Goal: Task Accomplishment & Management: Use online tool/utility

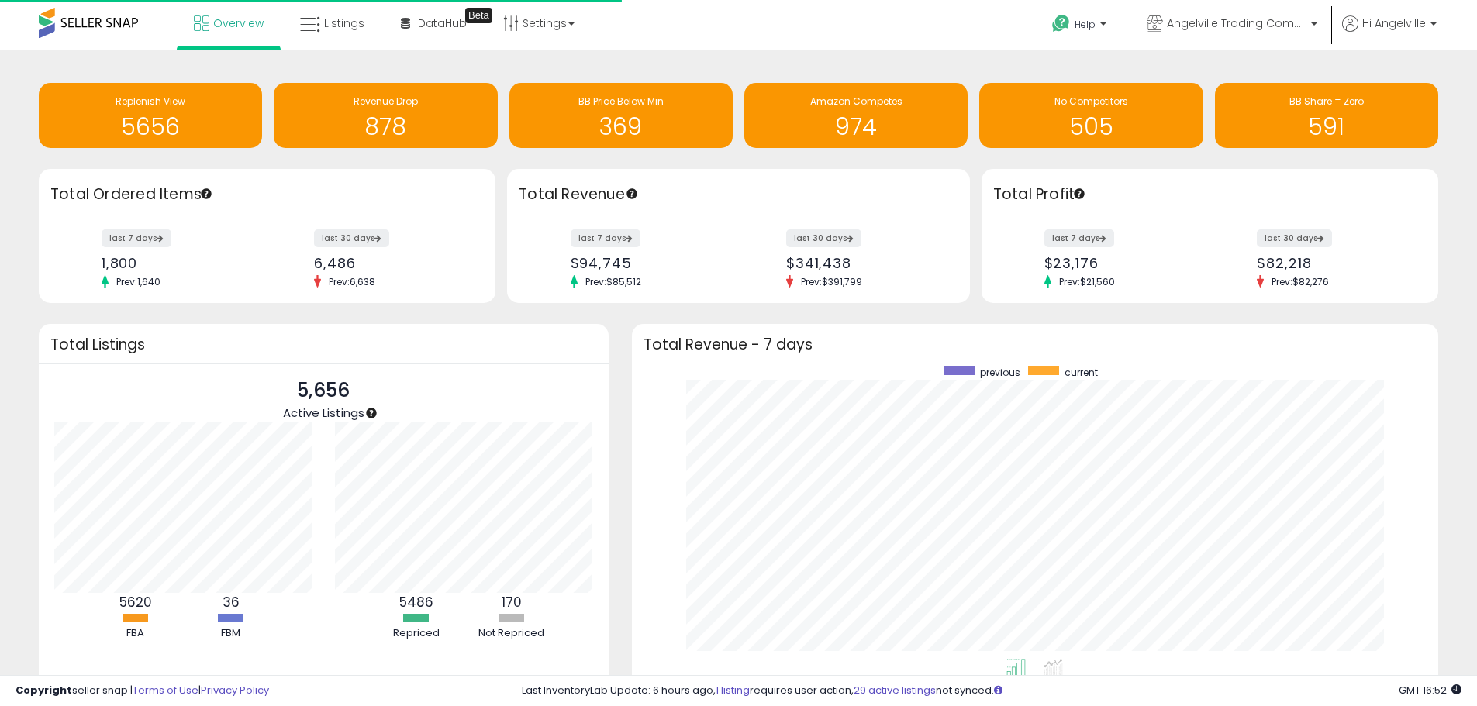
scroll to position [293, 776]
click at [338, 23] on span "Listings" at bounding box center [344, 24] width 40 height 16
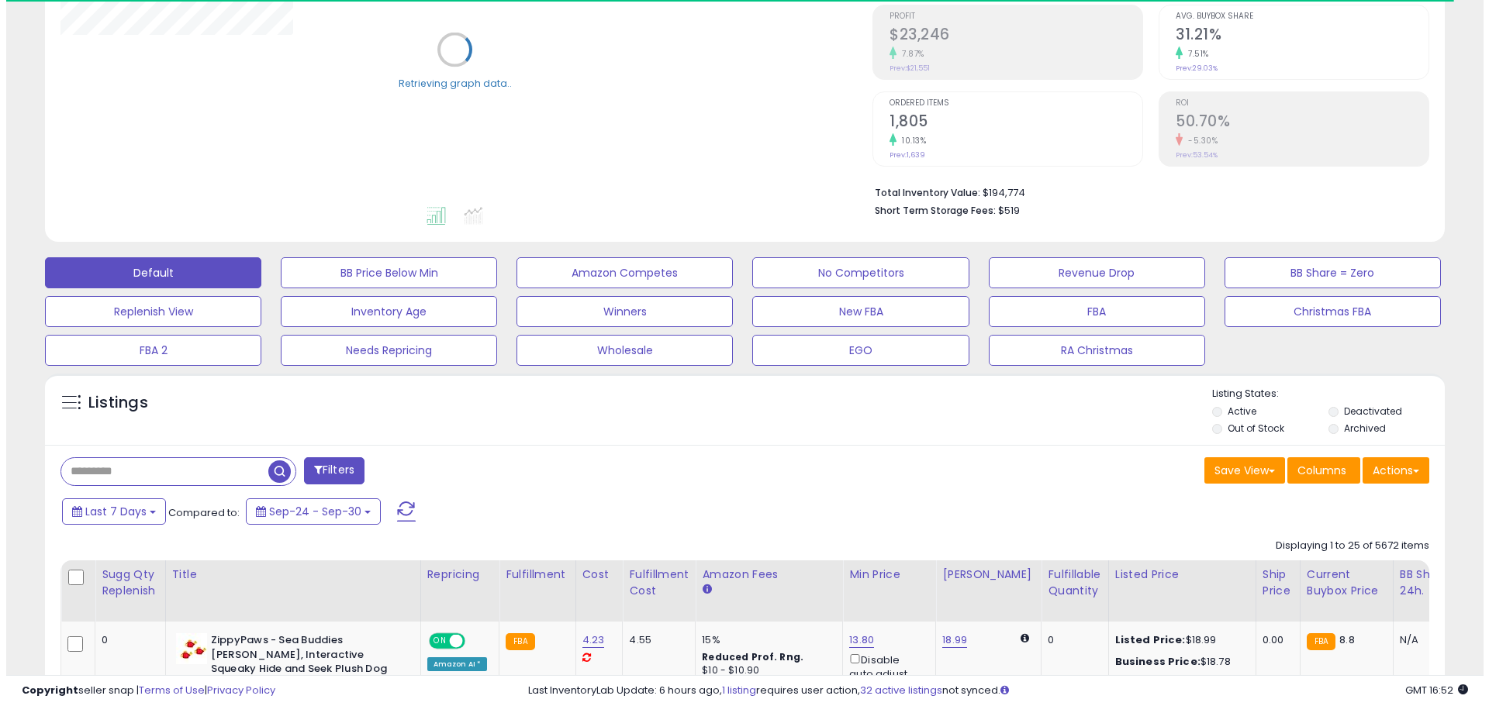
scroll to position [233, 0]
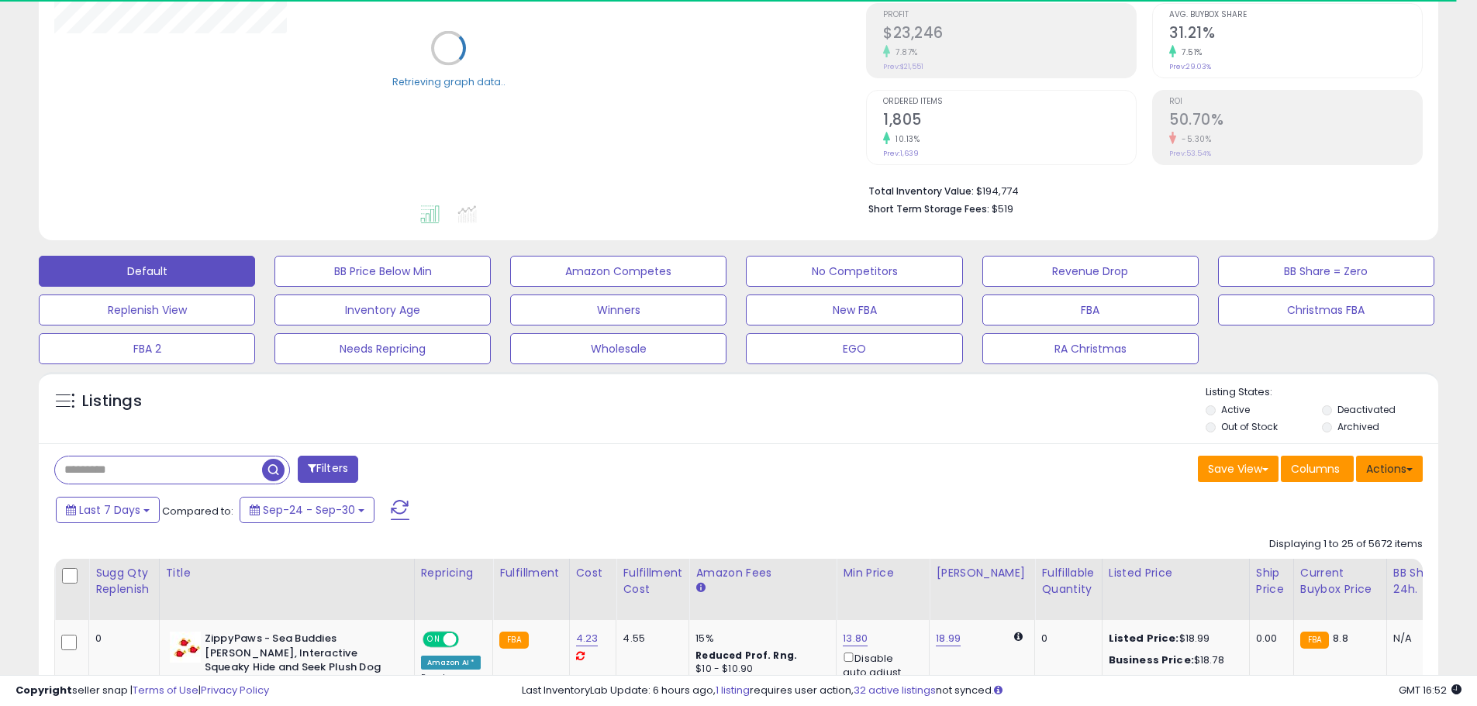
click at [1383, 464] on button "Actions" at bounding box center [1389, 469] width 67 height 26
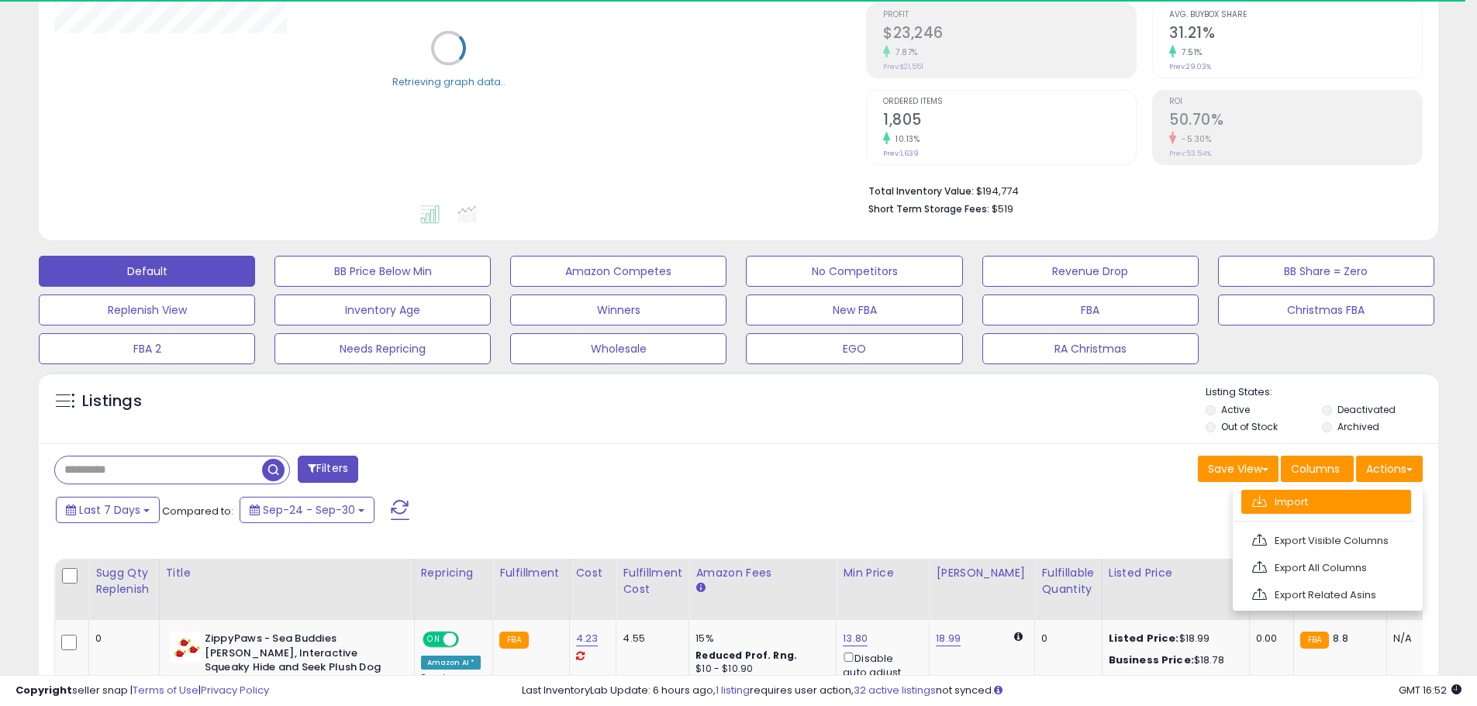
click at [1283, 504] on link "Import" at bounding box center [1327, 502] width 170 height 24
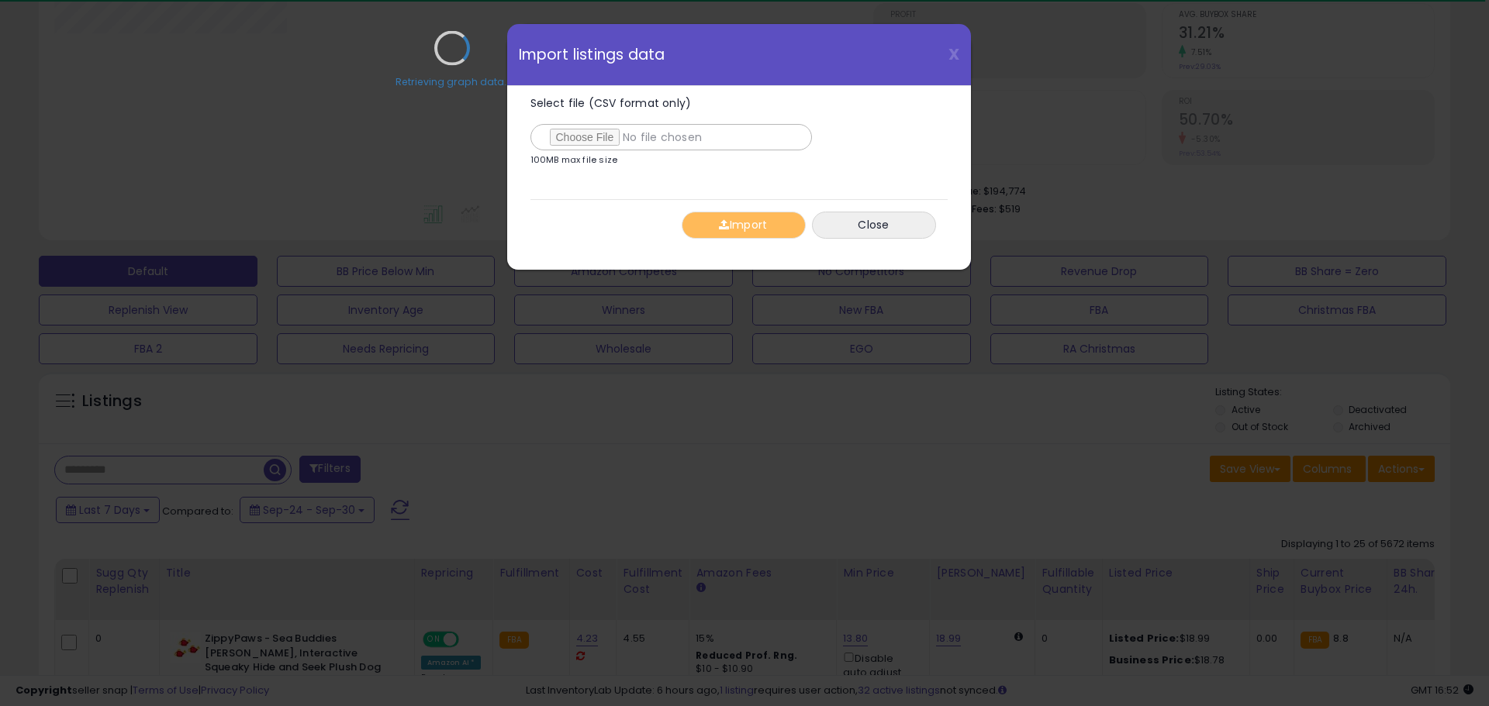
click at [597, 138] on div "Retrieving graph data.." at bounding box center [452, 60] width 819 height 318
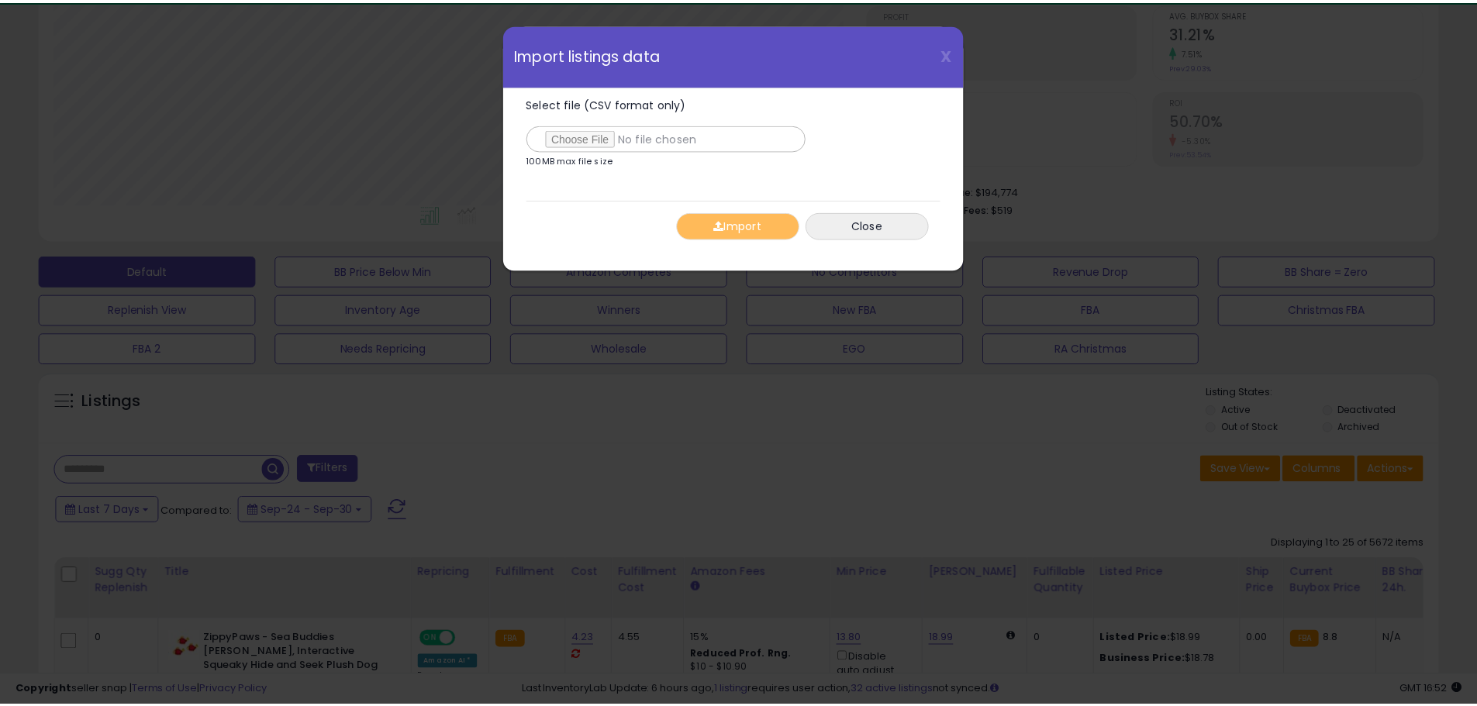
scroll to position [318, 819]
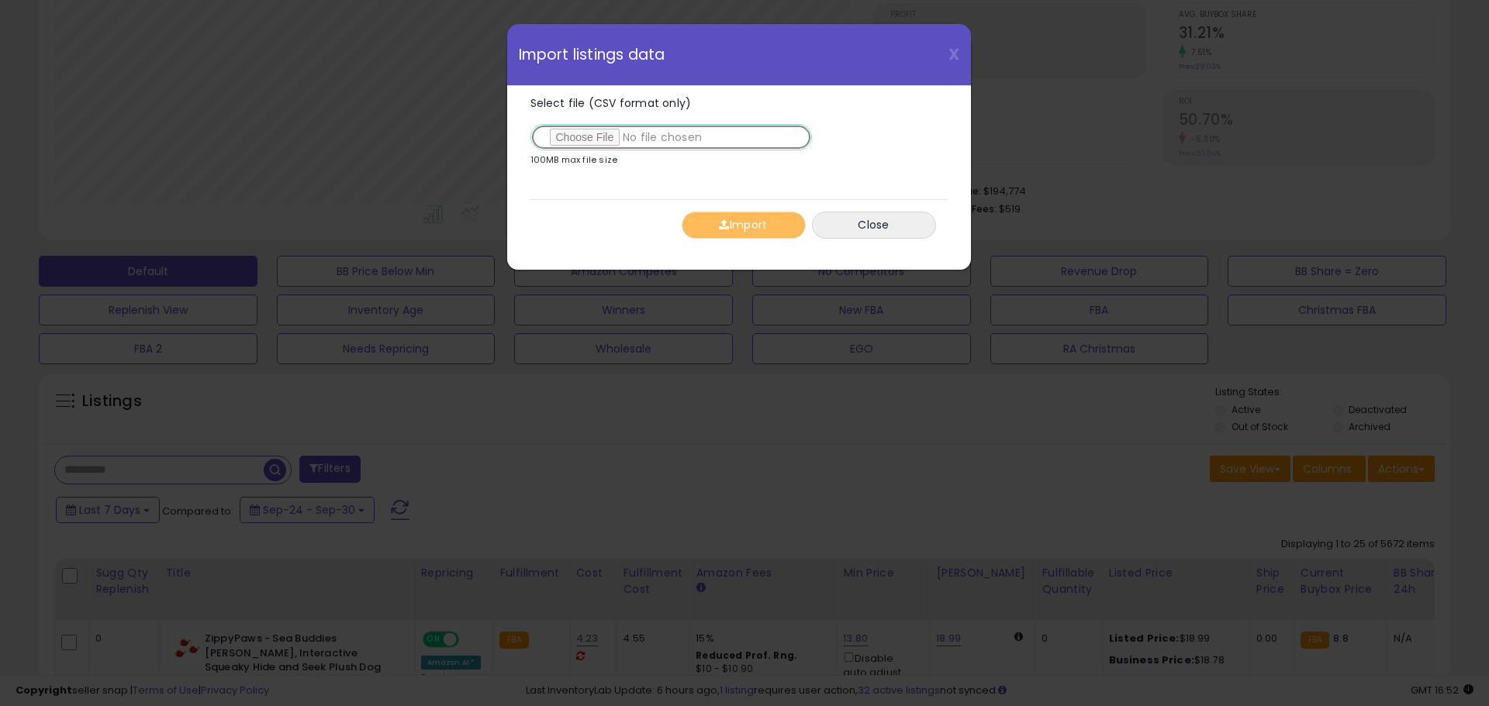
click at [561, 136] on input "Select file (CSV format only)" at bounding box center [670, 137] width 281 height 26
click at [713, 226] on button "Import" at bounding box center [744, 225] width 124 height 27
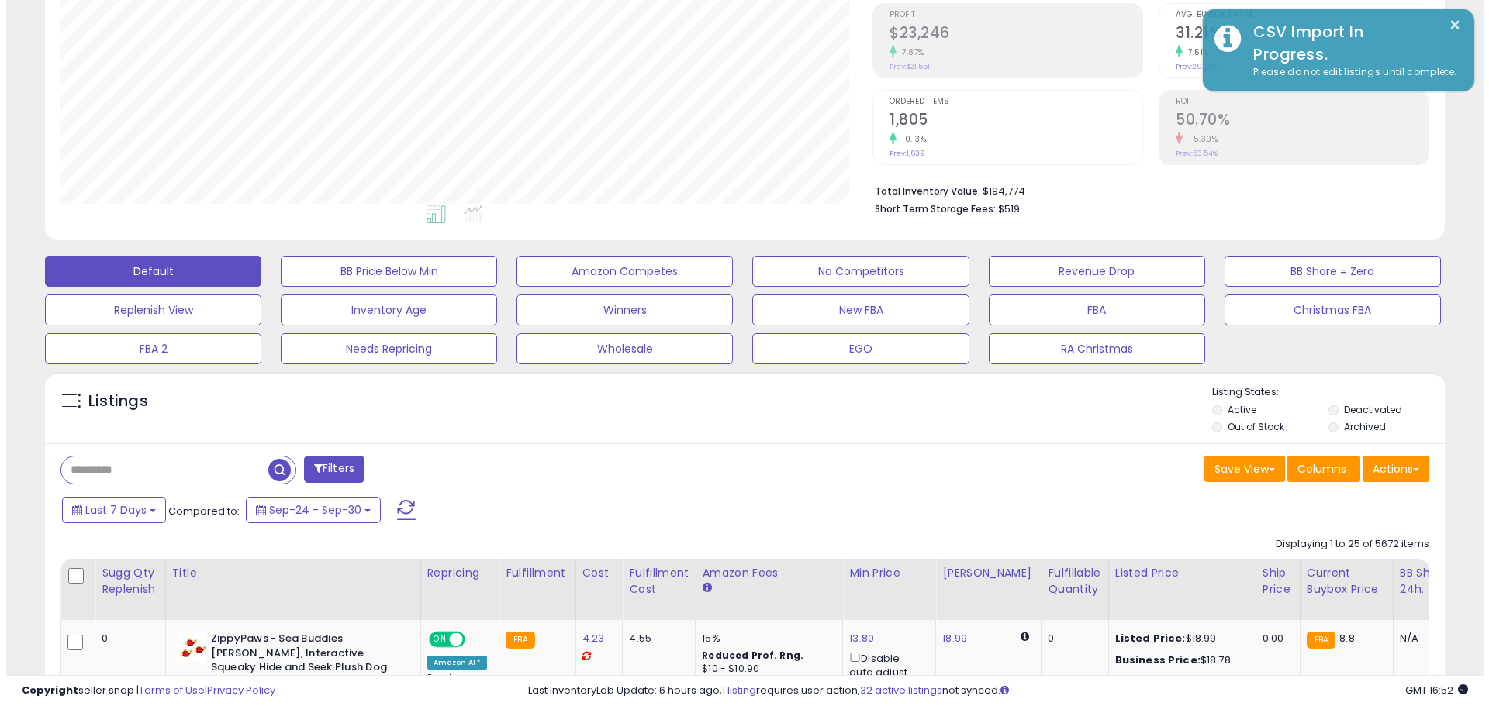
scroll to position [775160, 774666]
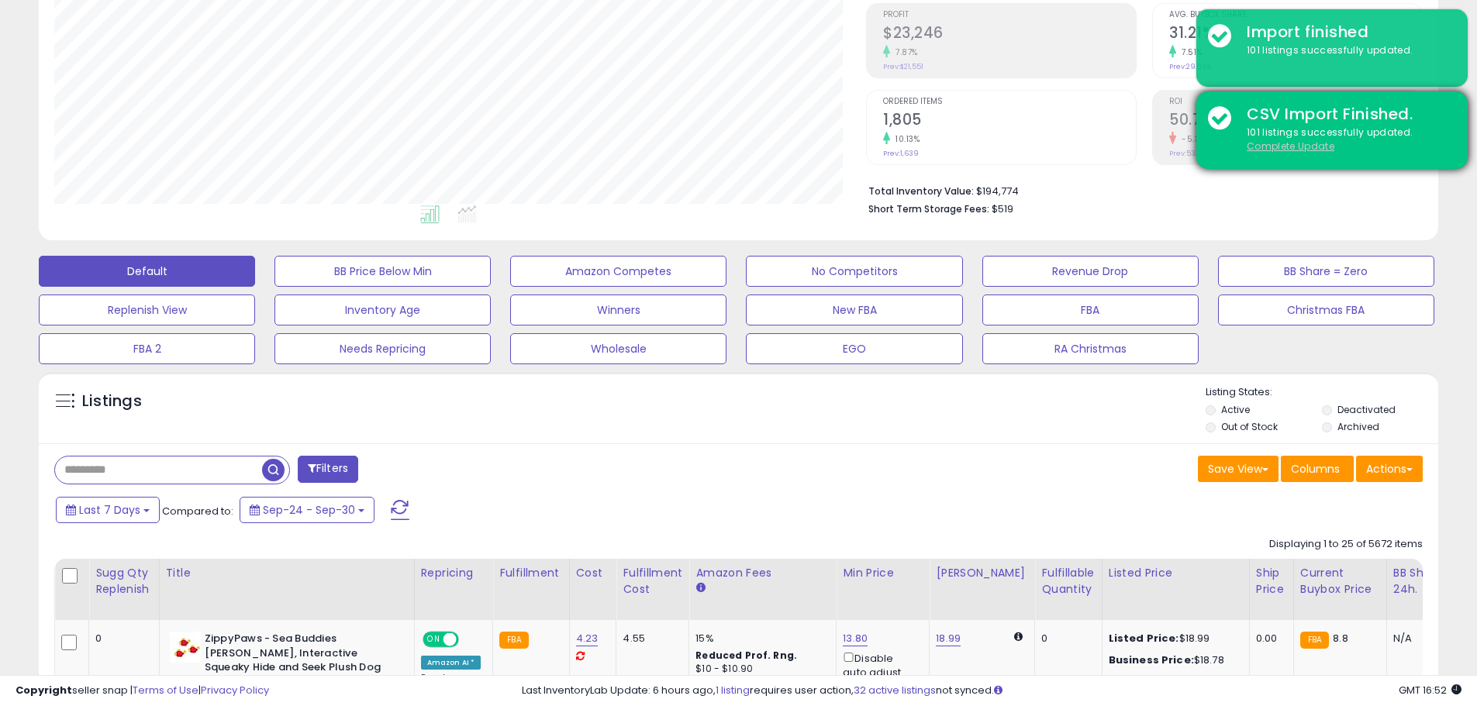
click at [1290, 146] on u "Complete Update" at bounding box center [1291, 146] width 88 height 13
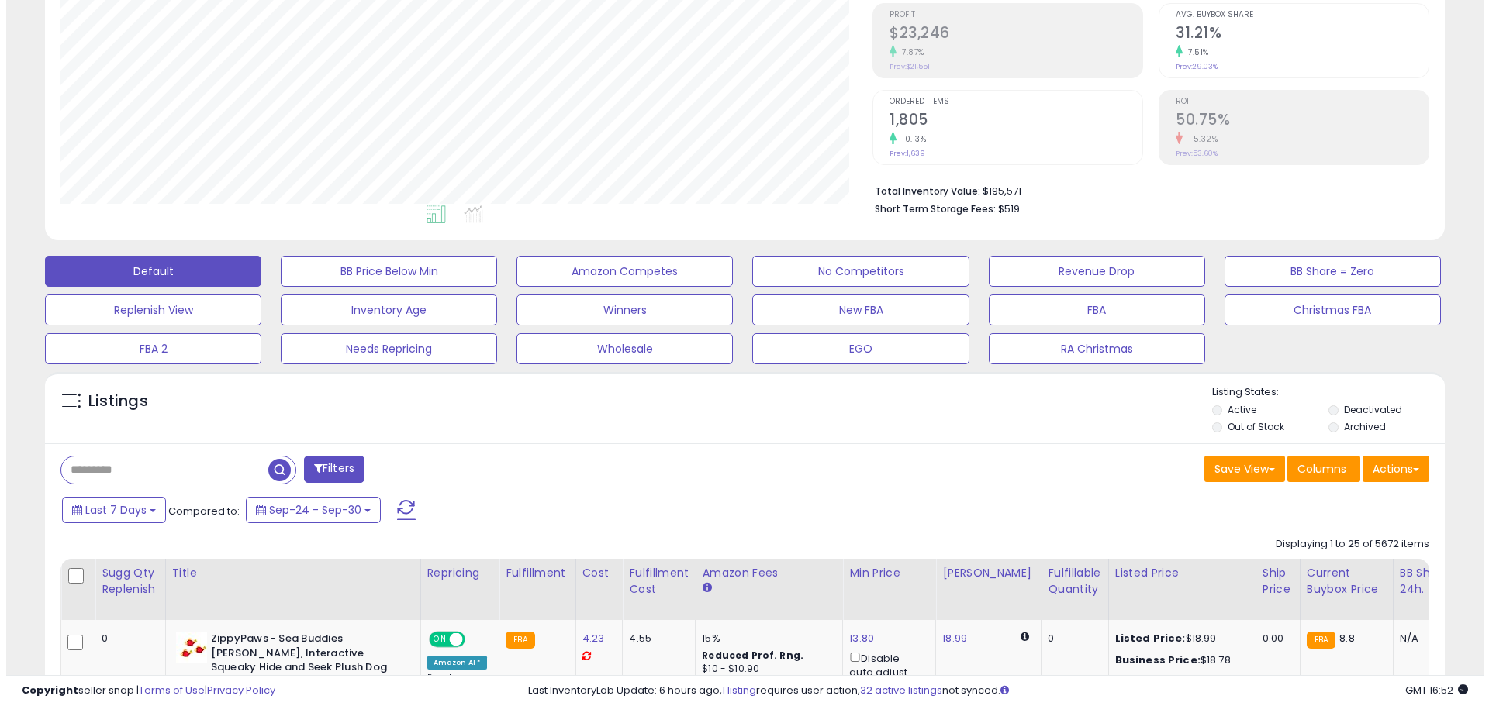
scroll to position [318, 812]
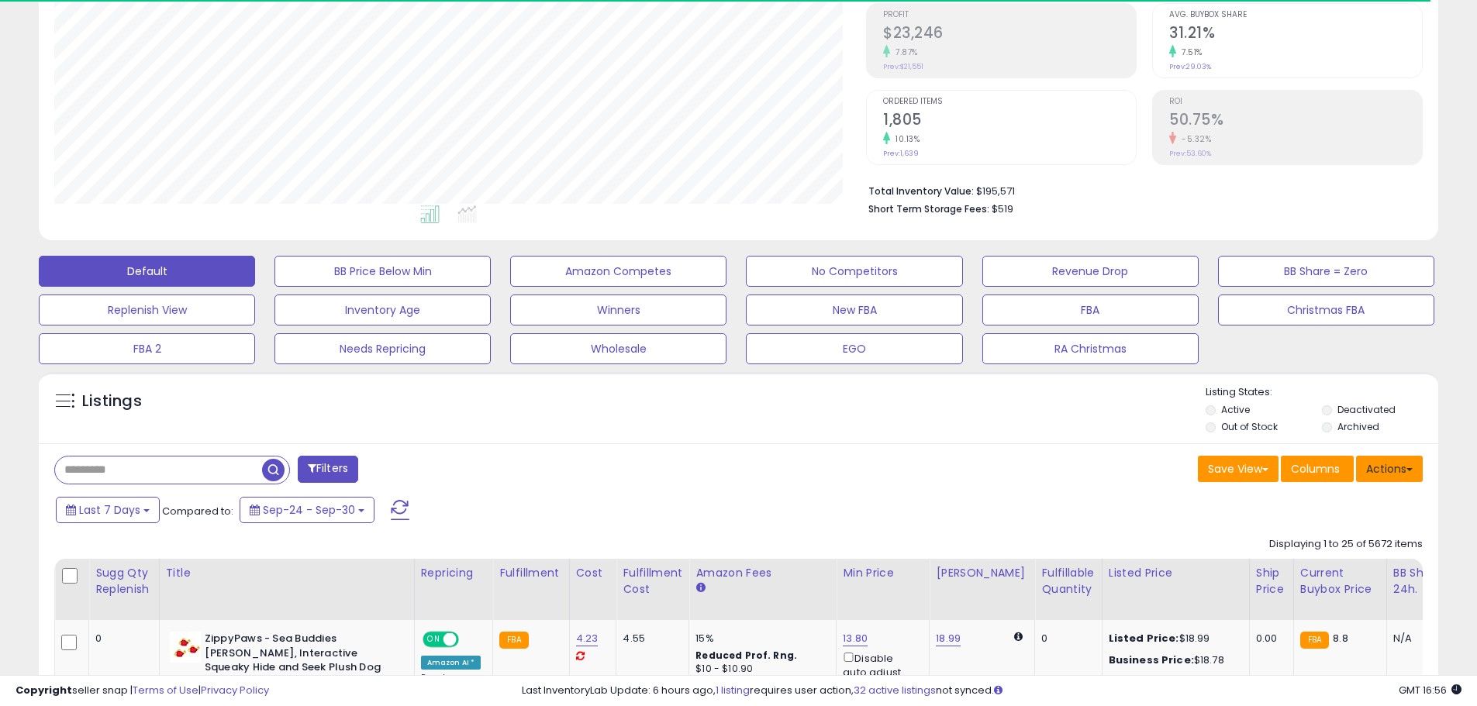
click at [1388, 465] on button "Actions" at bounding box center [1389, 469] width 67 height 26
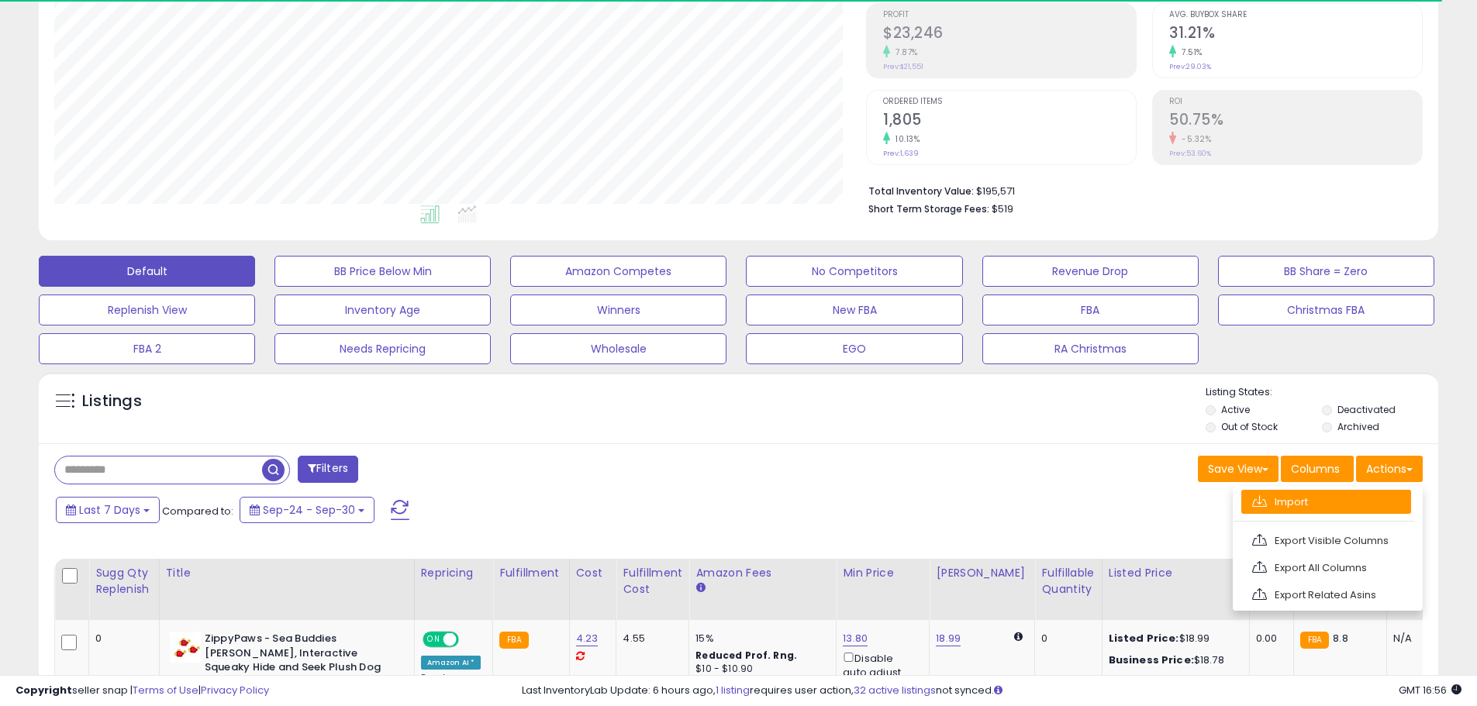
click at [1323, 500] on link "Import" at bounding box center [1327, 502] width 170 height 24
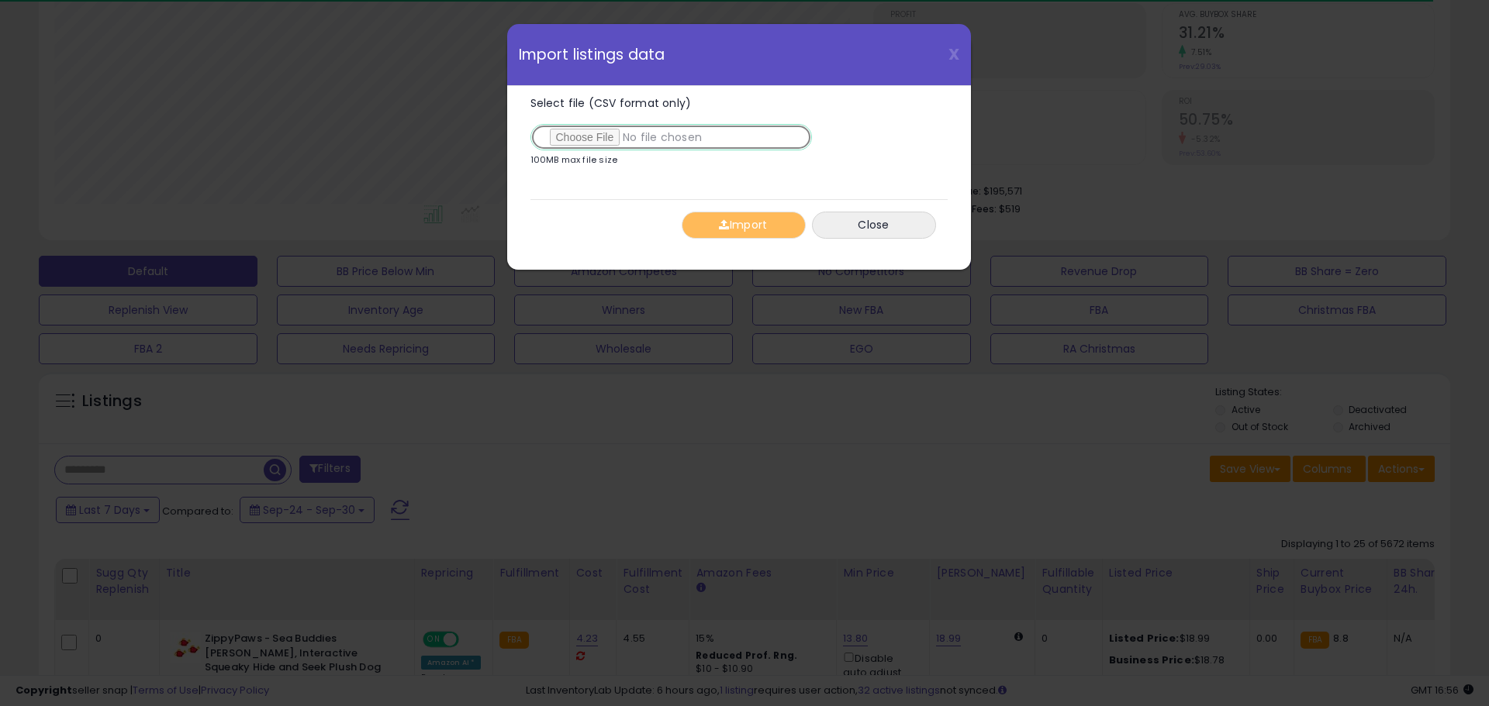
click at [597, 141] on input "Select file (CSV format only)" at bounding box center [670, 137] width 281 height 26
type input "**********"
click at [739, 216] on button "Import" at bounding box center [744, 225] width 124 height 27
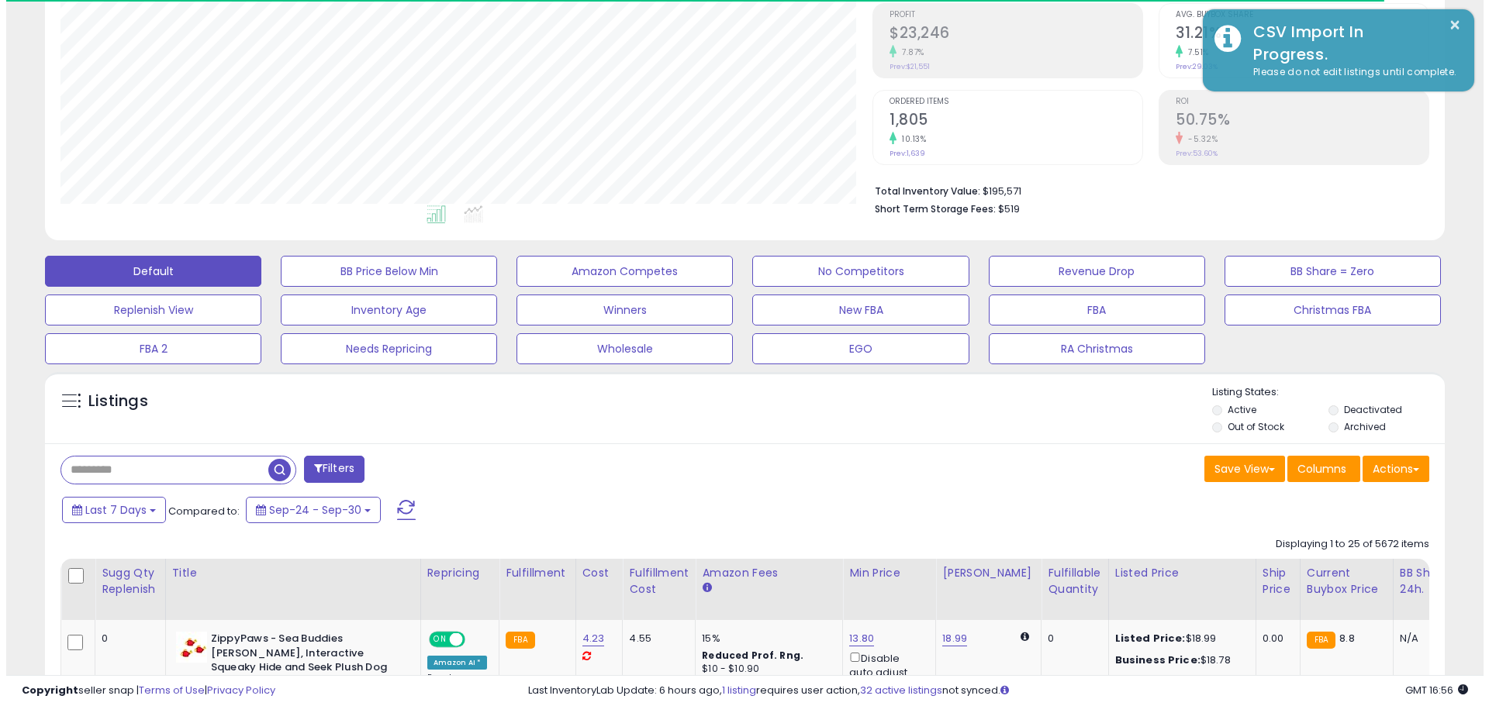
scroll to position [775160, 774666]
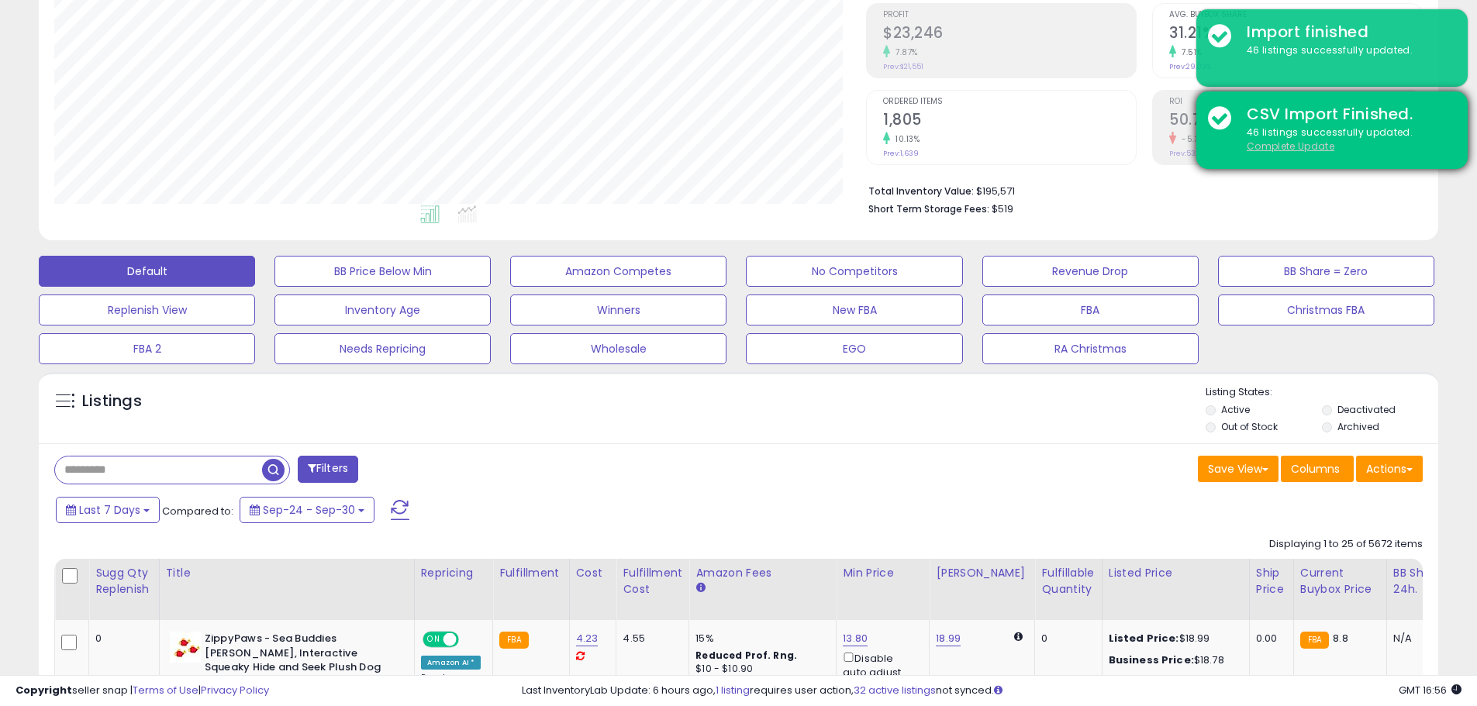
click at [1273, 143] on u "Complete Update" at bounding box center [1291, 146] width 88 height 13
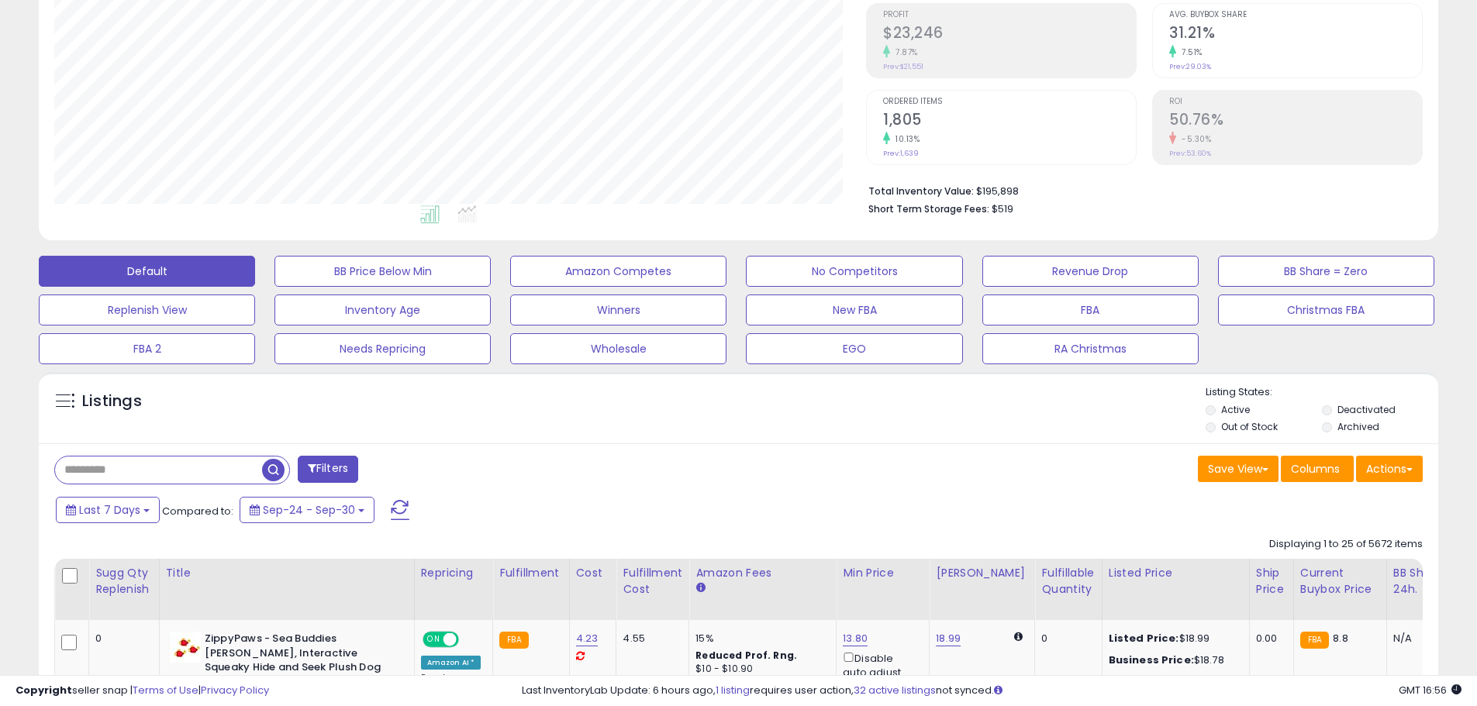
scroll to position [318, 812]
